Goal: Find specific fact: Find specific fact

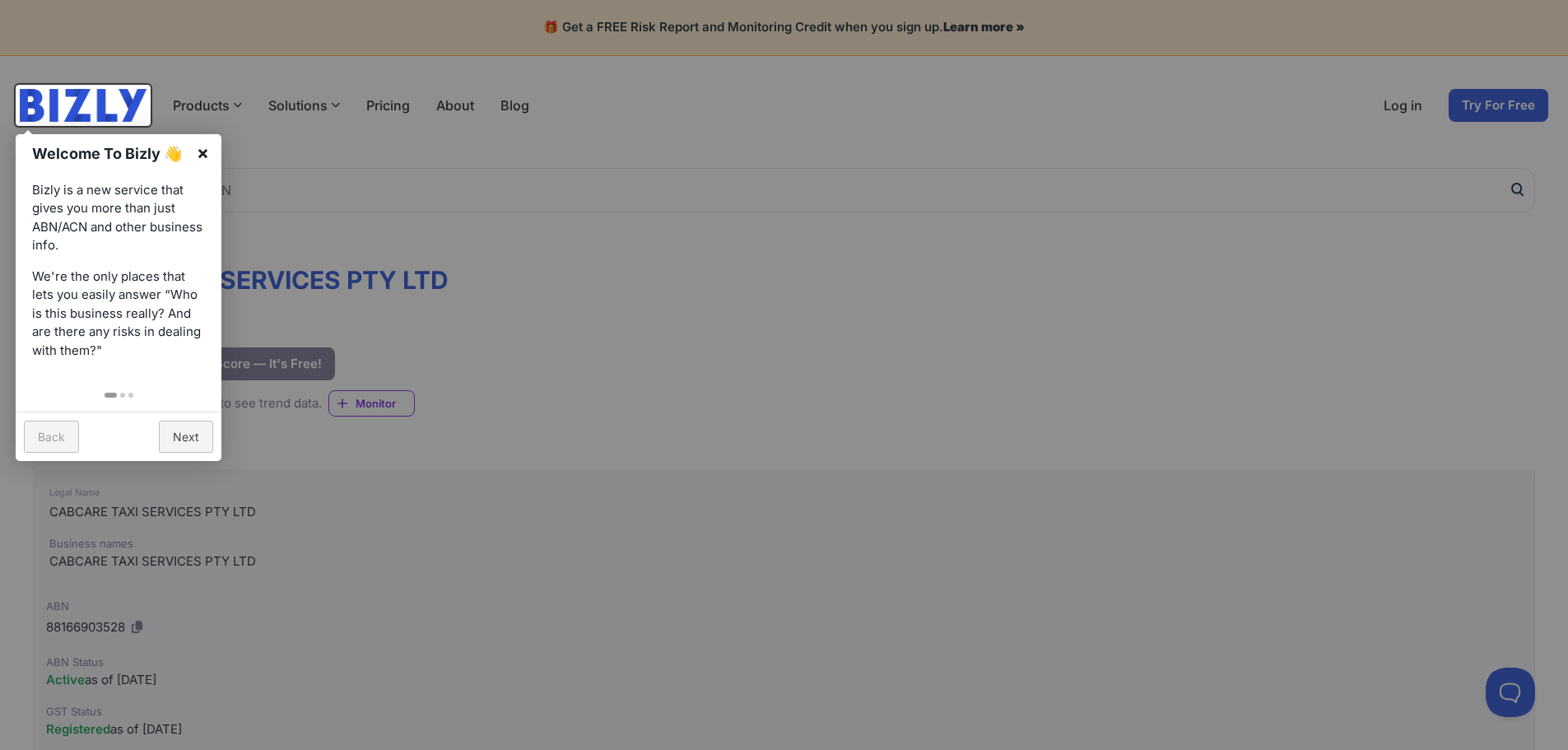
click at [198, 156] on link "×" at bounding box center [202, 152] width 37 height 37
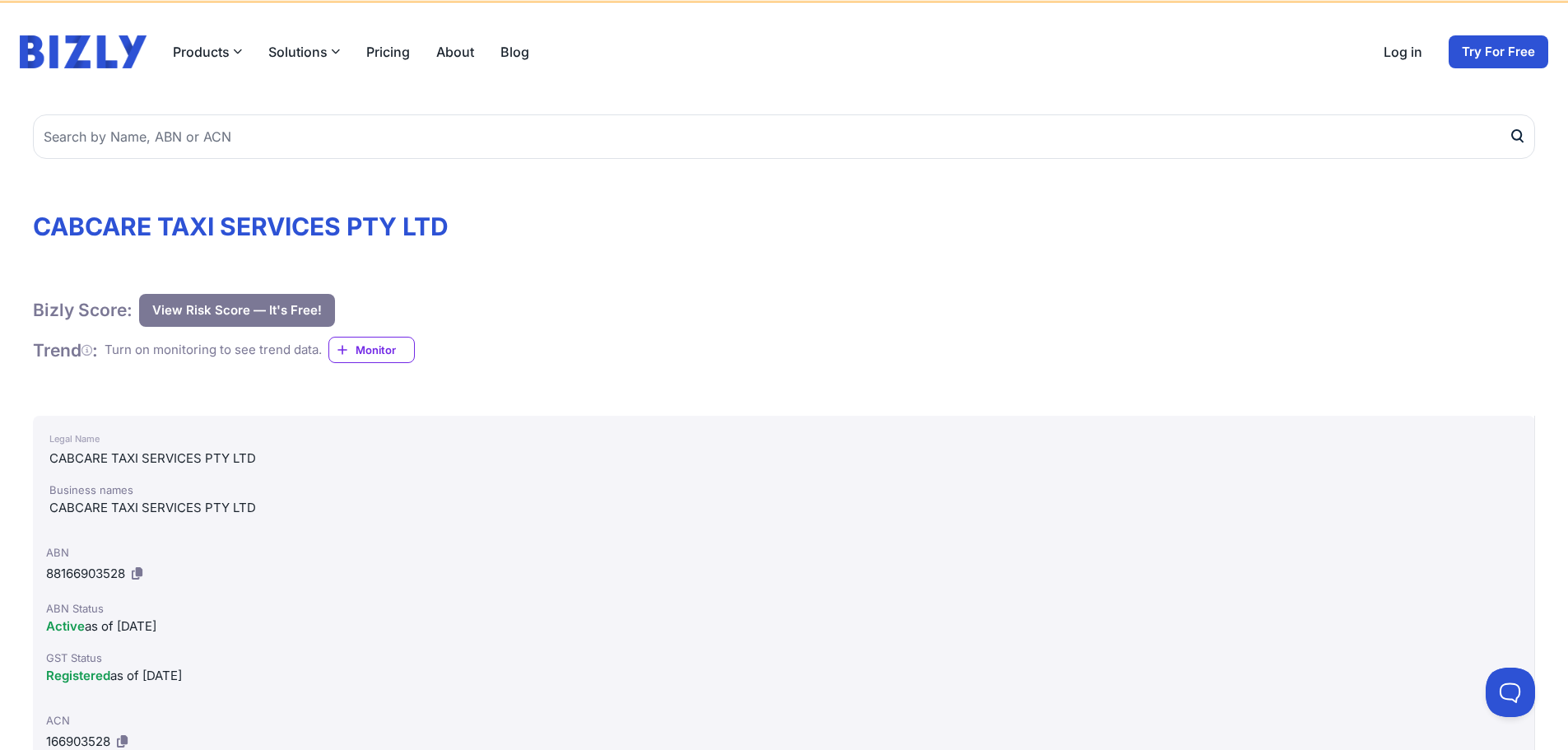
scroll to position [83, 0]
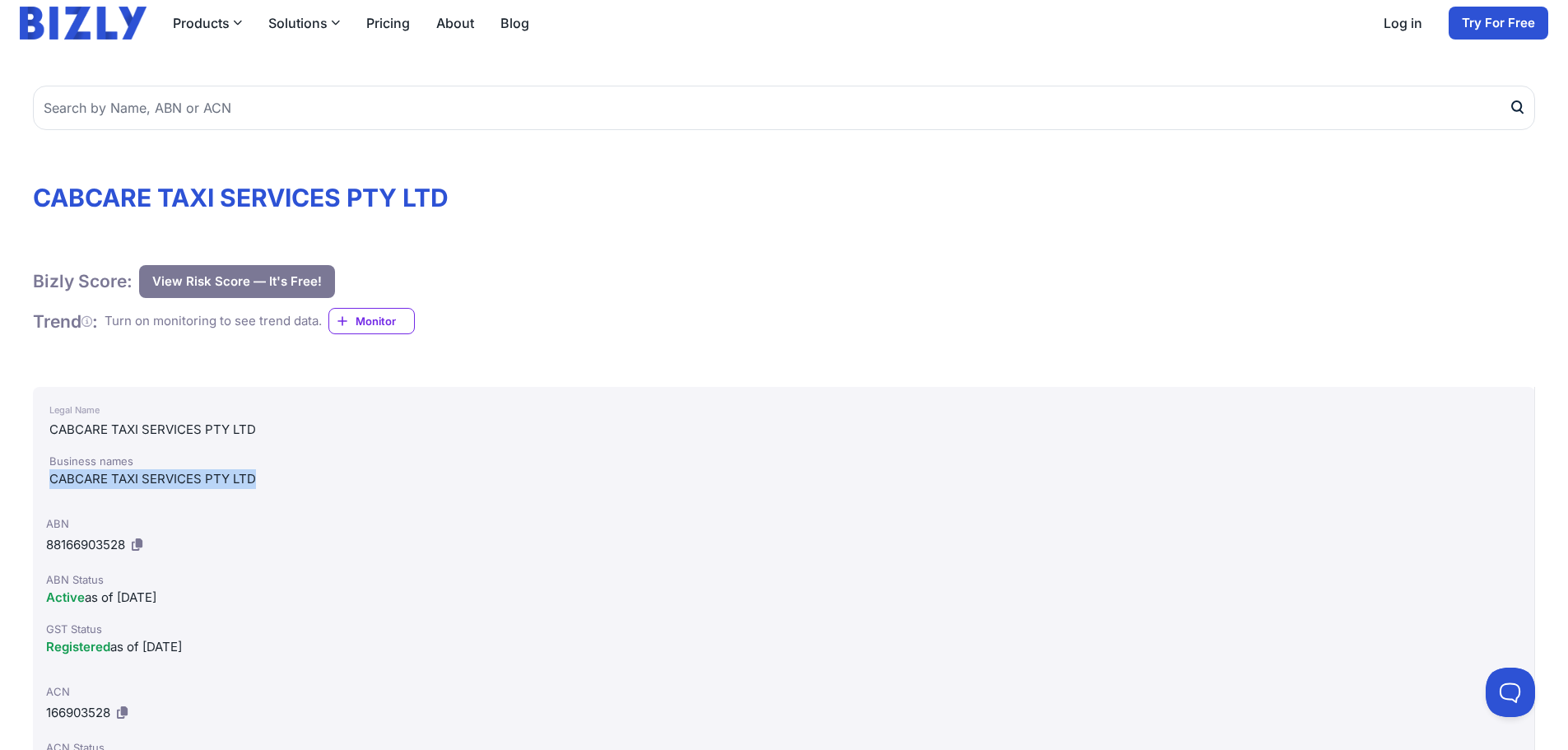
drag, startPoint x: 53, startPoint y: 487, endPoint x: 253, endPoint y: 477, distance: 200.2
click at [253, 477] on div "CABCARE TAXI SERVICES PTY LTD" at bounding box center [783, 479] width 1468 height 20
drag, startPoint x: 392, startPoint y: 525, endPoint x: 109, endPoint y: 572, distance: 286.9
click at [390, 526] on div "ABN" at bounding box center [783, 524] width 1475 height 17
drag, startPoint x: 44, startPoint y: 541, endPoint x: 125, endPoint y: 544, distance: 81.1
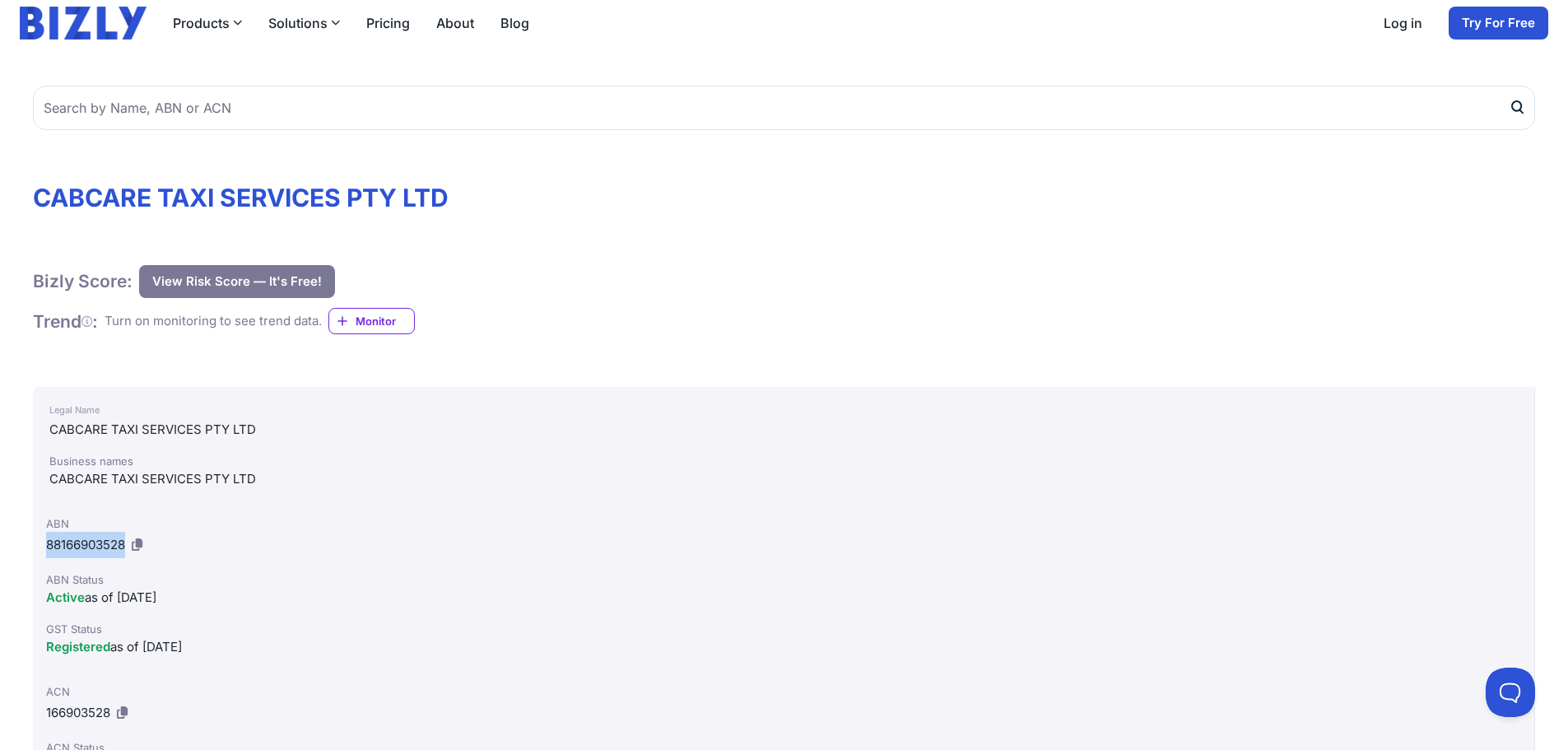
click at [125, 544] on div "ABN 88166903528 ABN Status Active as of [DATE] GST Status Registered as of [DAT…" at bounding box center [784, 586] width 1502 height 168
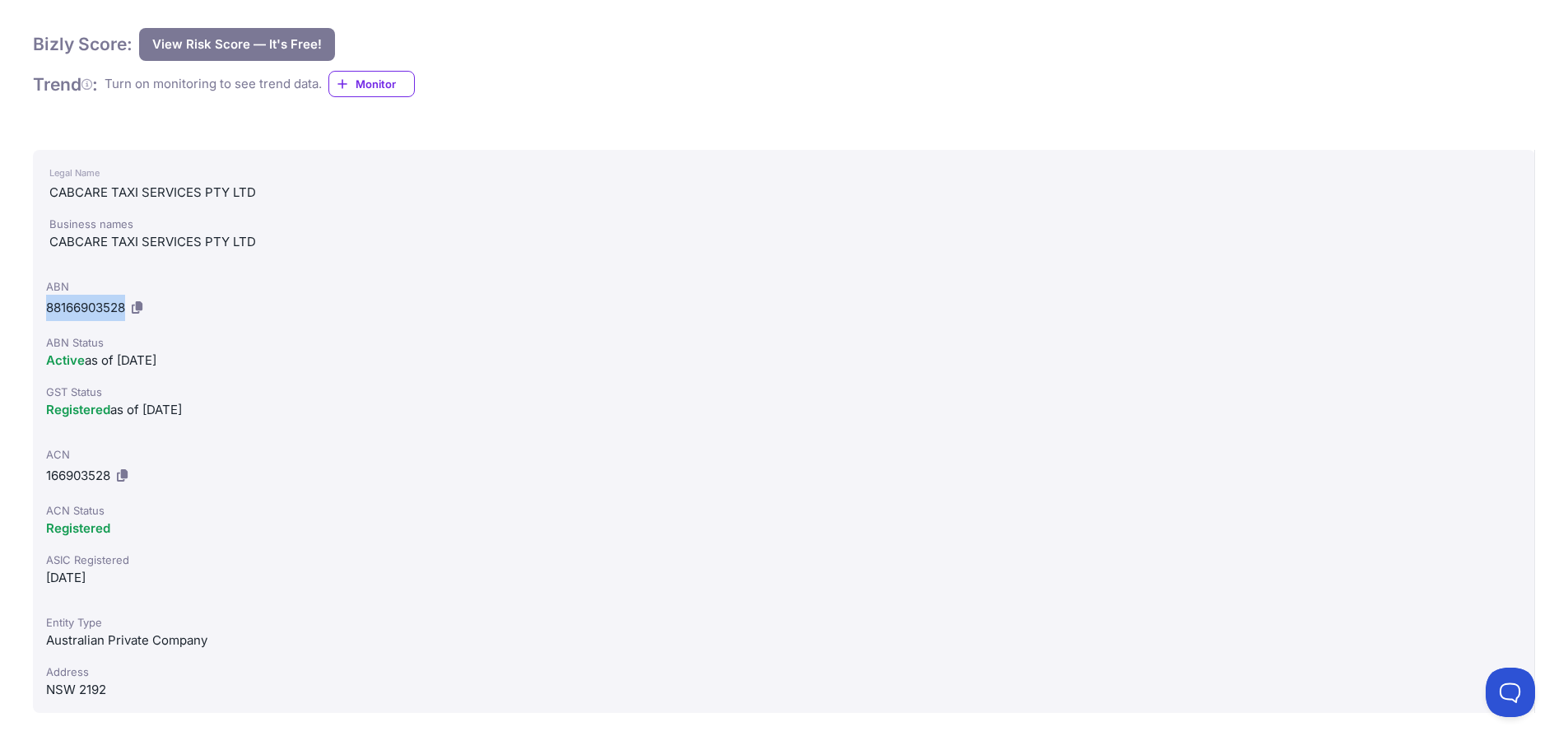
scroll to position [329, 0]
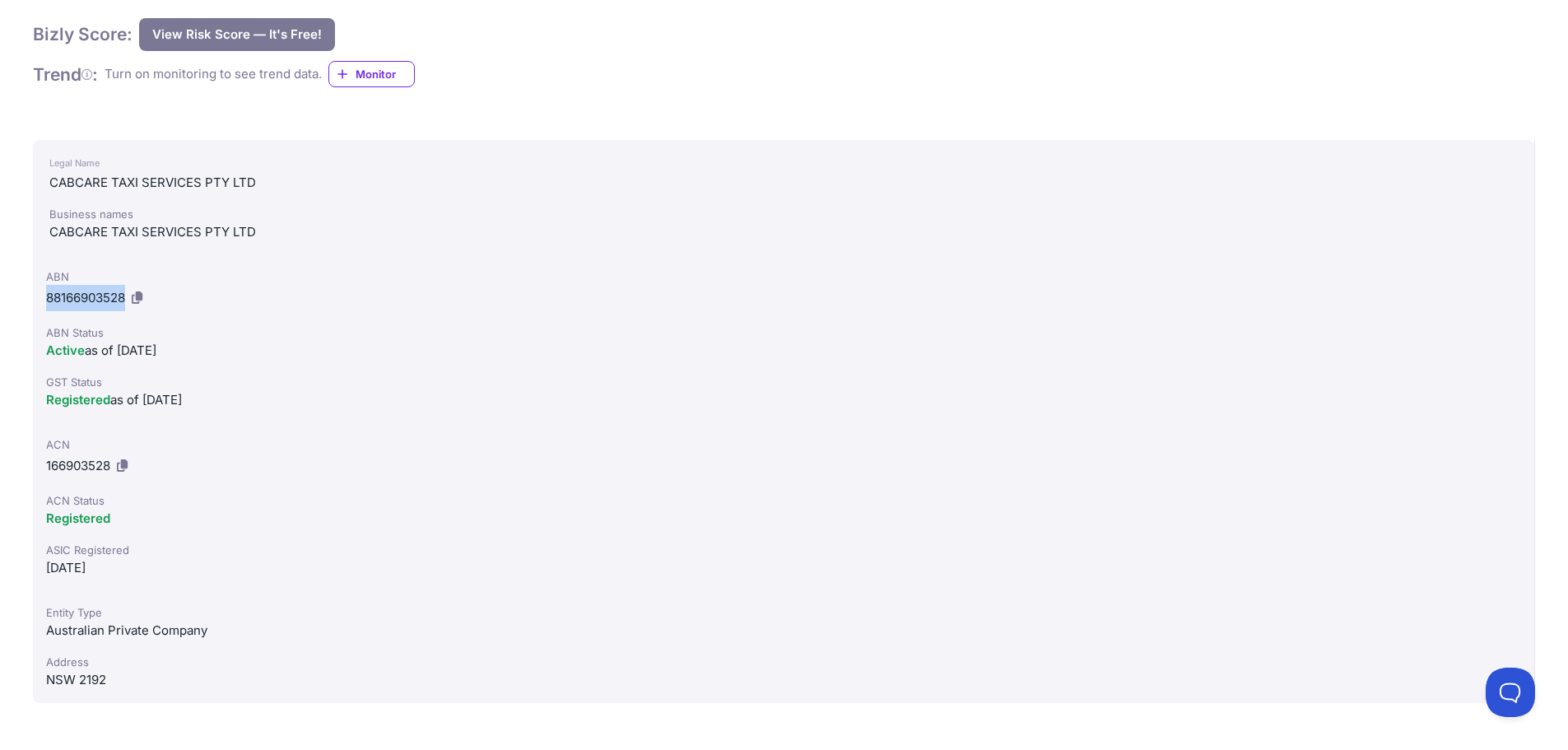
click at [123, 467] on icon at bounding box center [121, 465] width 11 height 12
copy span "88166903528"
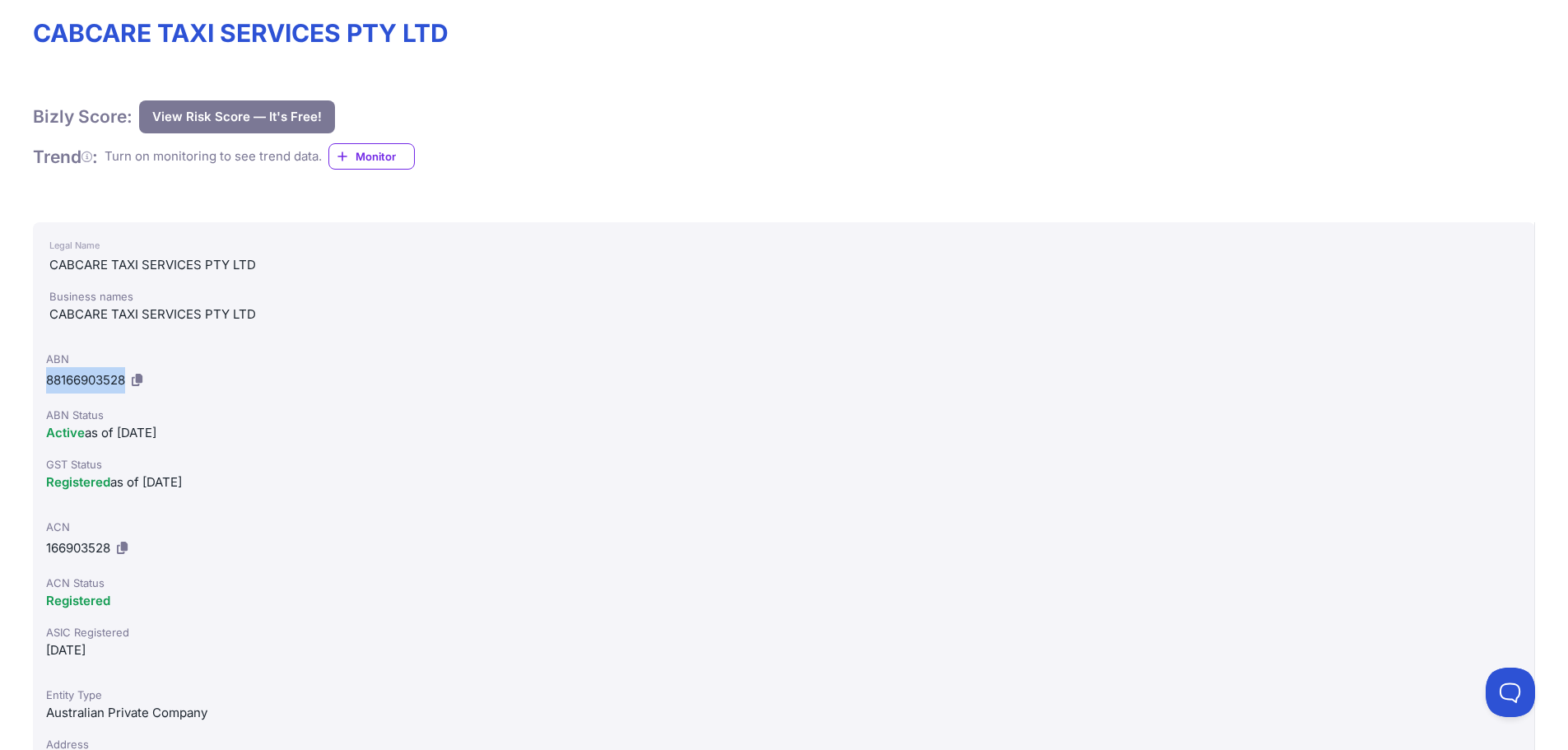
drag, startPoint x: 55, startPoint y: 381, endPoint x: 128, endPoint y: 386, distance: 73.2
click at [128, 386] on div "ABN 88166903528 ABN Status Active as of [DATE] GST Status Registered as of [DAT…" at bounding box center [784, 420] width 1502 height 168
copy span "88166903528"
